Goal: Check status: Check status

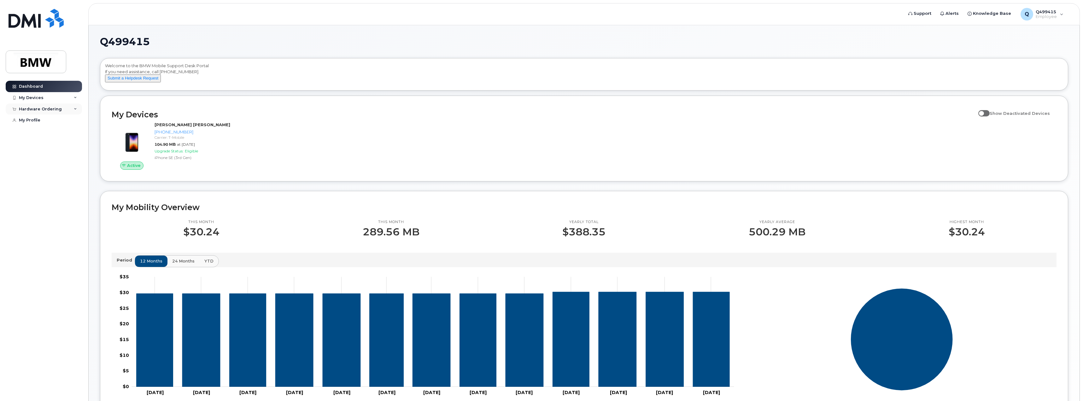
click at [39, 110] on div "Hardware Ordering" at bounding box center [40, 109] width 43 height 5
click at [38, 121] on div "My Orders" at bounding box center [33, 121] width 23 height 6
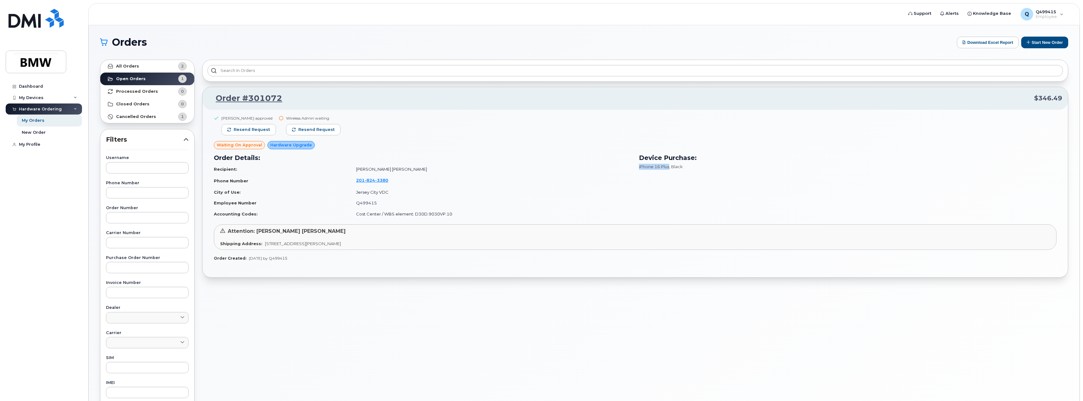
drag, startPoint x: 638, startPoint y: 166, endPoint x: 670, endPoint y: 166, distance: 31.9
click at [670, 166] on div "Device Purchase: iPhone 16 Plus , Black" at bounding box center [847, 186] width 425 height 74
copy span "iPhone 16 Plus"
click at [723, 176] on div "Device Purchase: iPhone 16 Plus , Black" at bounding box center [847, 186] width 425 height 74
click at [136, 91] on strong "Processed Orders" at bounding box center [137, 91] width 42 height 5
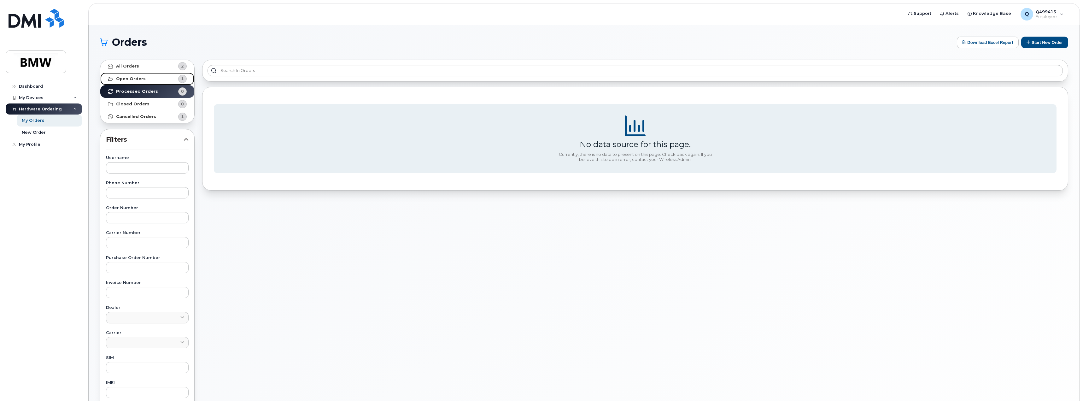
click at [130, 79] on strong "Open Orders" at bounding box center [131, 78] width 30 height 5
